Goal: Information Seeking & Learning: Learn about a topic

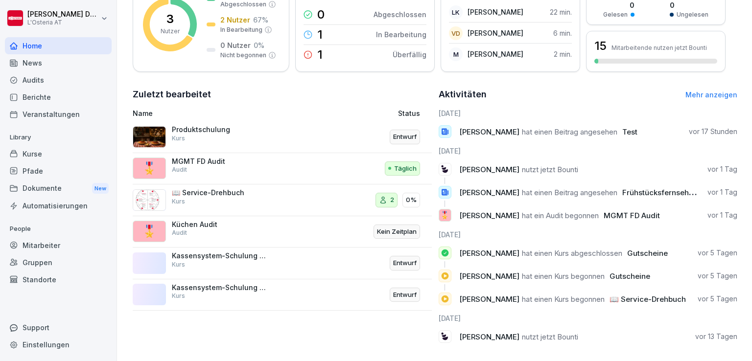
scroll to position [170, 0]
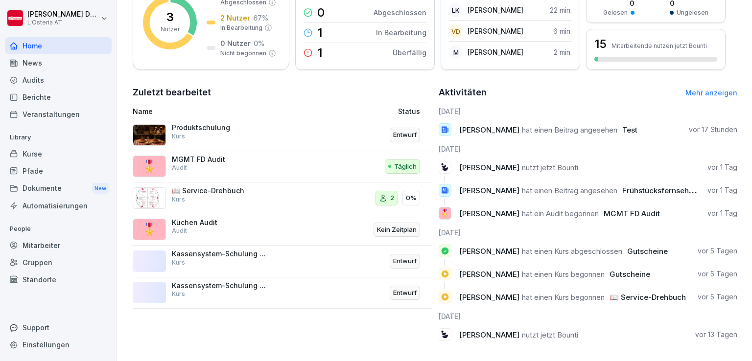
click at [51, 194] on div "Dokumente New" at bounding box center [58, 189] width 107 height 18
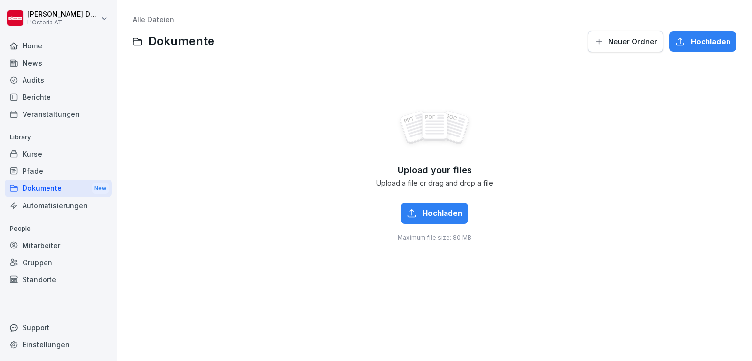
click at [36, 156] on div "Kurse" at bounding box center [58, 153] width 107 height 17
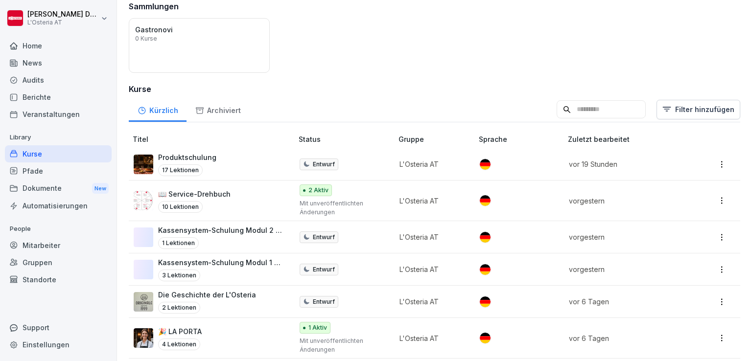
scroll to position [77, 0]
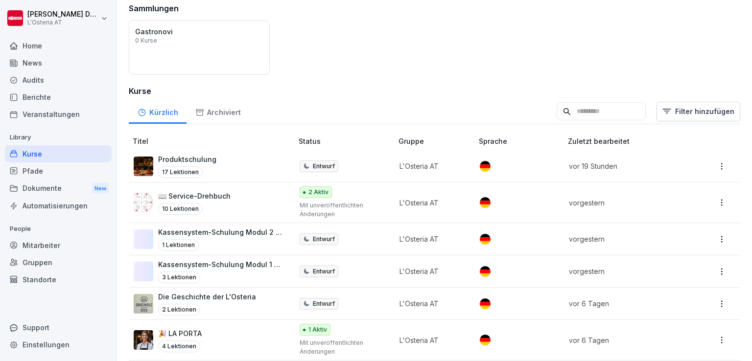
click at [217, 196] on p "📖 Service-Drehbuch" at bounding box center [194, 196] width 72 height 10
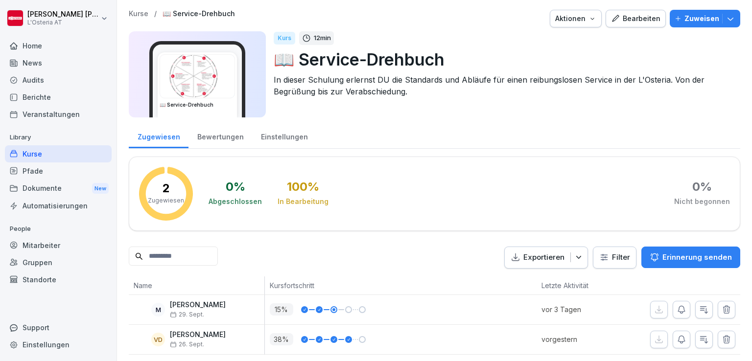
scroll to position [17, 0]
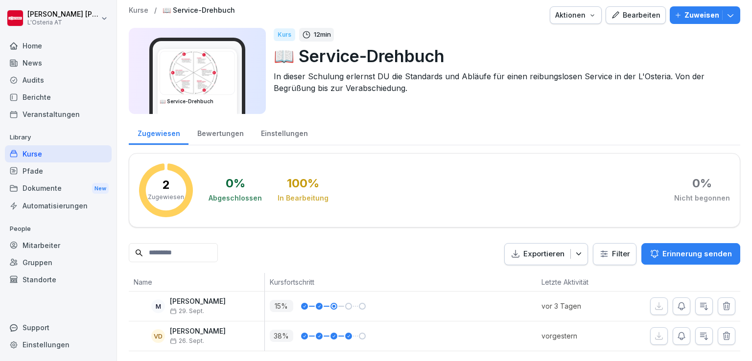
click at [630, 10] on div "Bearbeiten" at bounding box center [635, 15] width 49 height 11
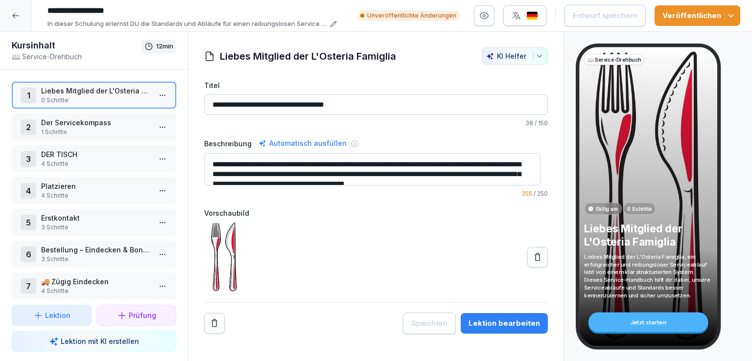
click at [86, 122] on p "Der Servicekompass" at bounding box center [96, 122] width 110 height 10
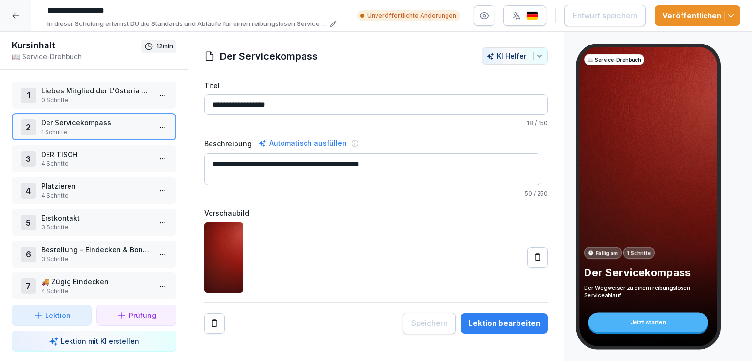
click at [95, 157] on p "DER TISCH" at bounding box center [96, 154] width 110 height 10
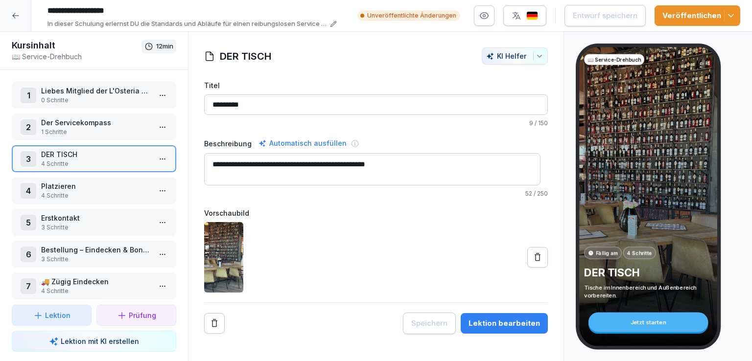
click at [18, 16] on icon at bounding box center [16, 16] width 8 height 8
